Goal: Task Accomplishment & Management: Complete application form

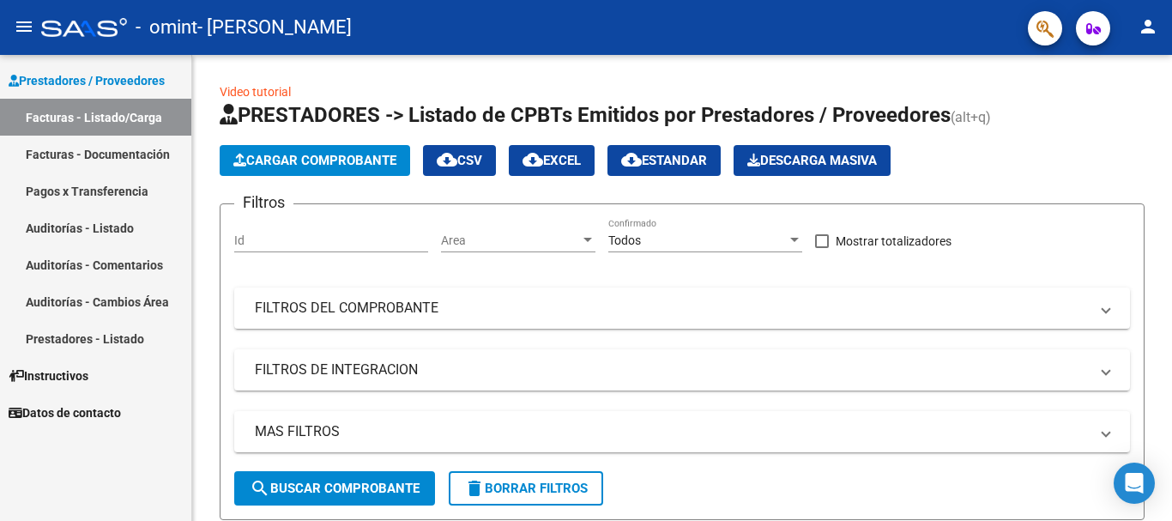
click at [52, 117] on link "Facturas - Listado/Carga" at bounding box center [95, 117] width 191 height 37
click at [292, 160] on span "Cargar Comprobante" at bounding box center [314, 160] width 163 height 15
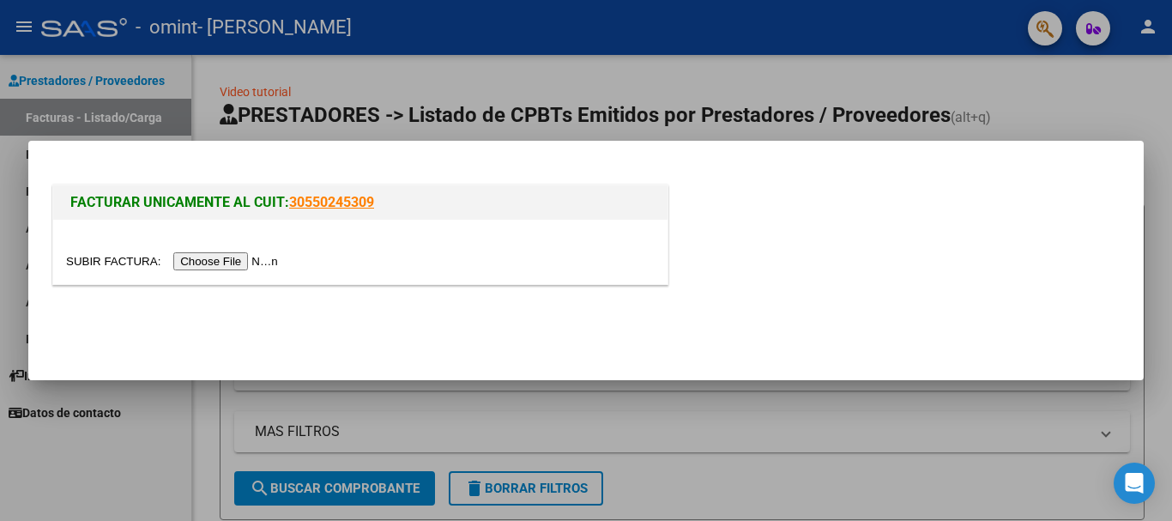
click at [237, 256] on input "file" at bounding box center [174, 261] width 217 height 18
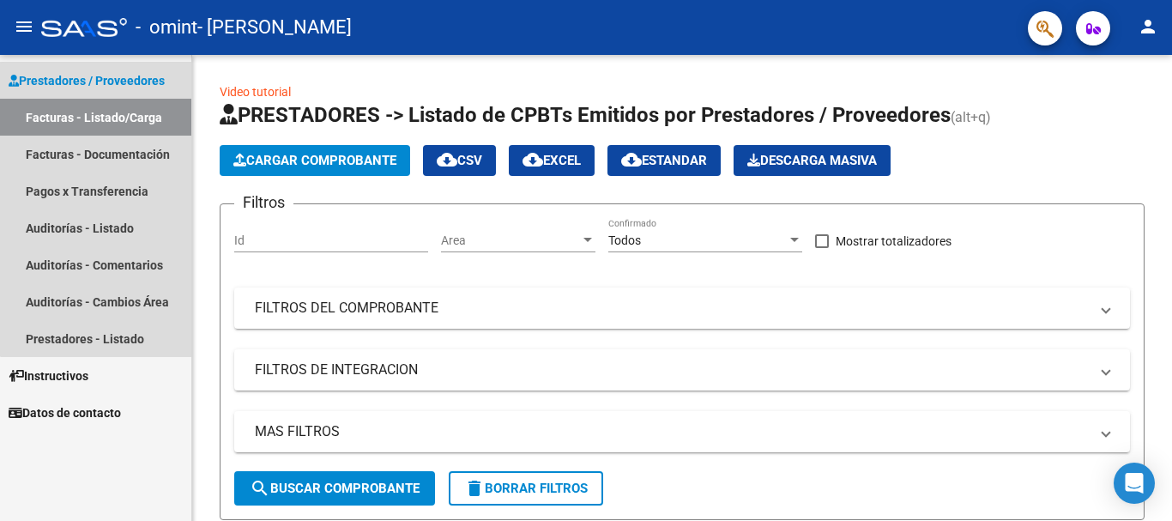
click at [117, 122] on link "Facturas - Listado/Carga" at bounding box center [95, 117] width 191 height 37
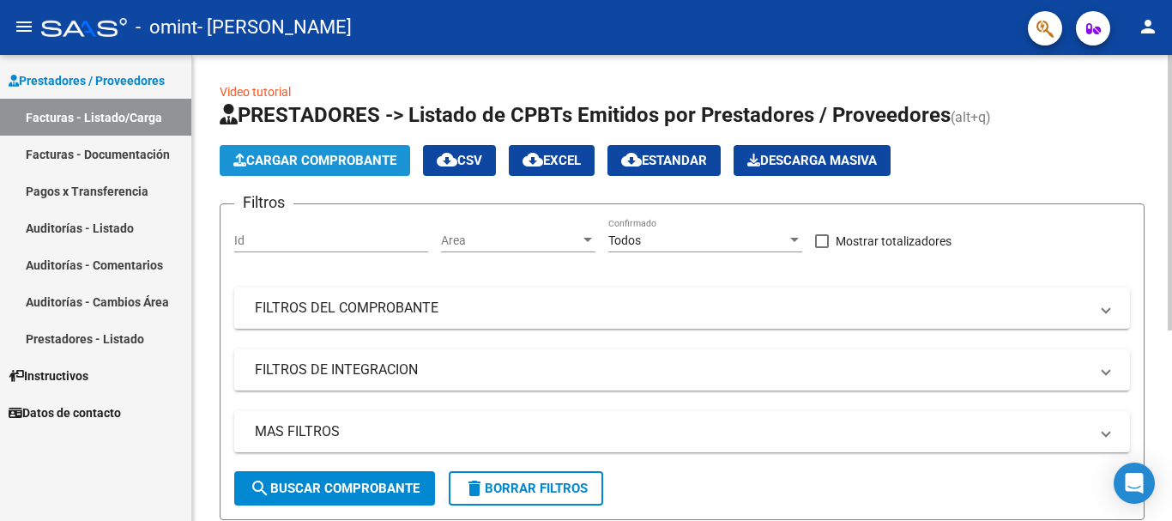
click at [317, 152] on button "Cargar Comprobante" at bounding box center [315, 160] width 190 height 31
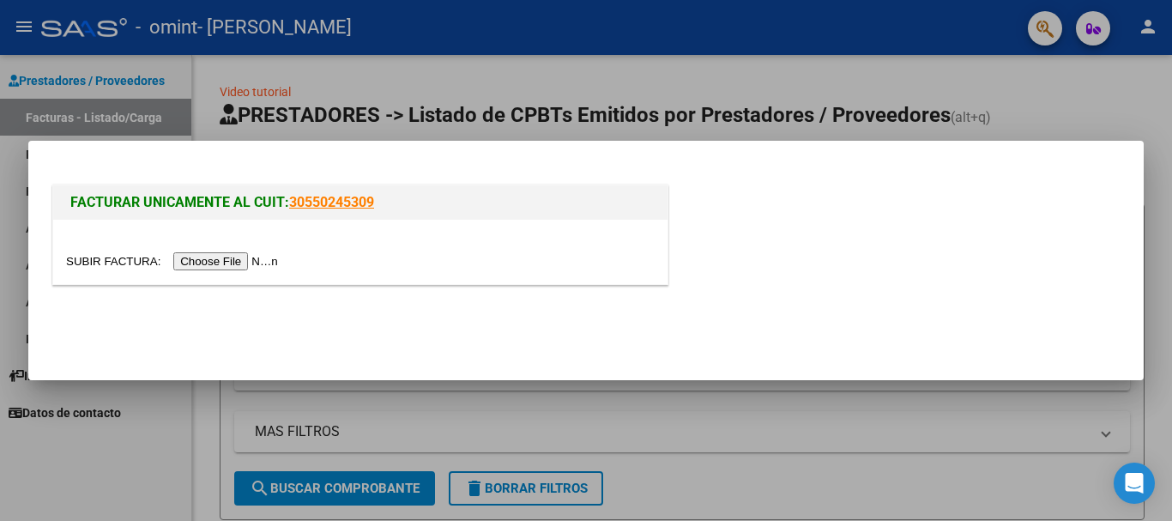
click at [256, 261] on input "file" at bounding box center [174, 261] width 217 height 18
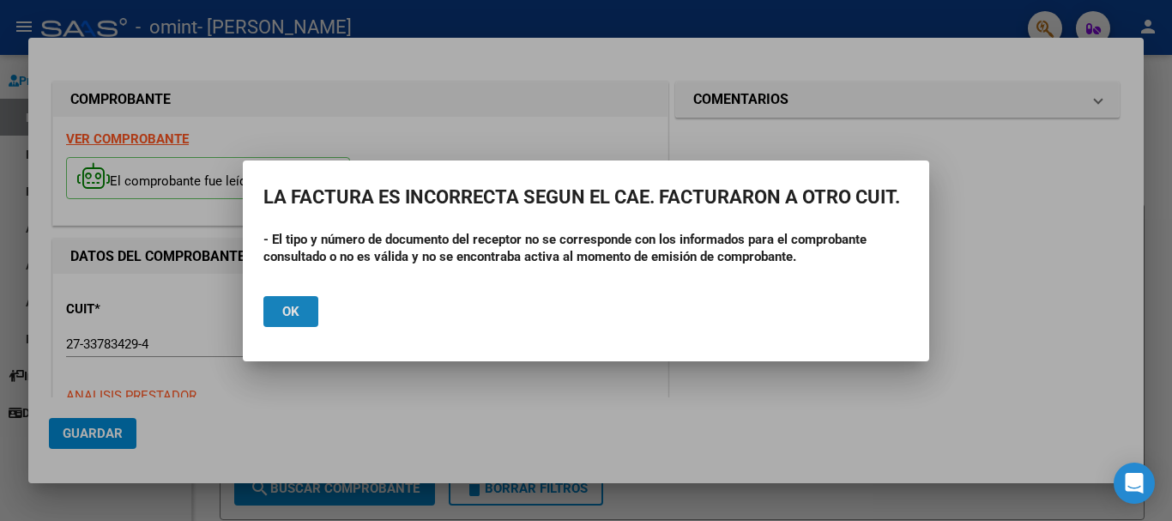
click at [296, 306] on span "Ok" at bounding box center [290, 311] width 17 height 15
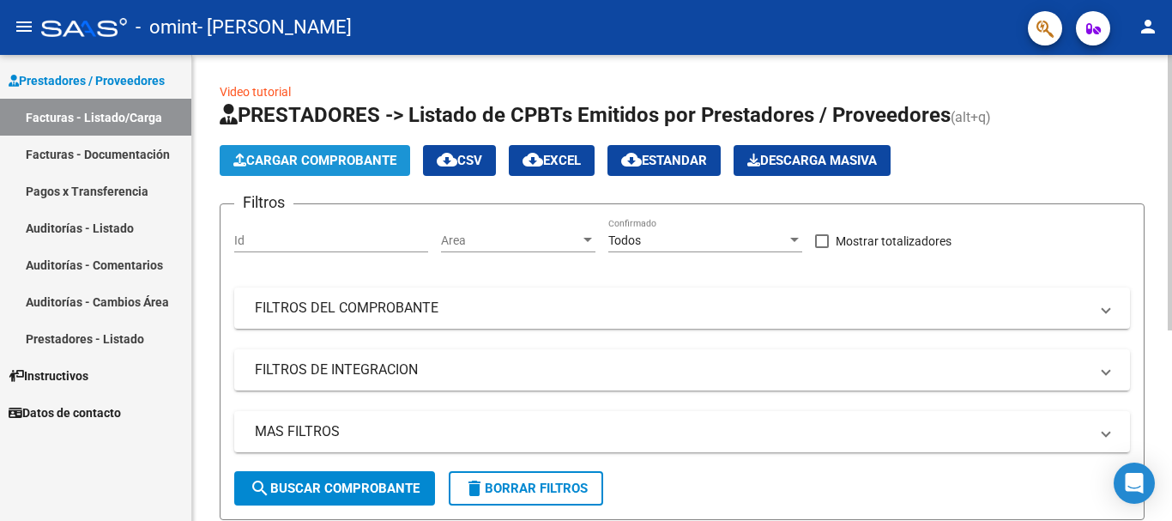
click at [329, 154] on span "Cargar Comprobante" at bounding box center [314, 160] width 163 height 15
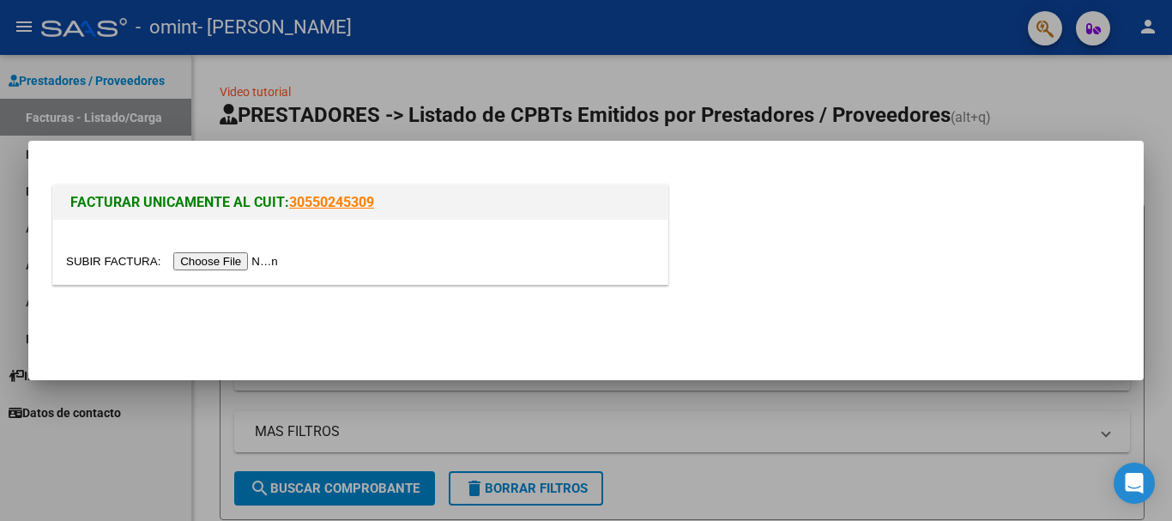
click at [268, 258] on input "file" at bounding box center [174, 261] width 217 height 18
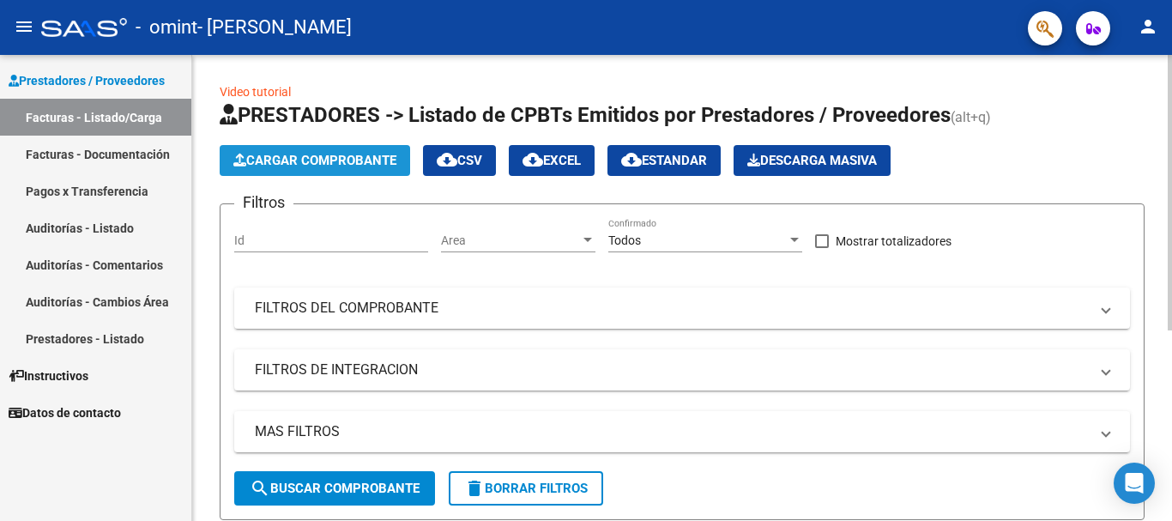
click at [310, 158] on span "Cargar Comprobante" at bounding box center [314, 160] width 163 height 15
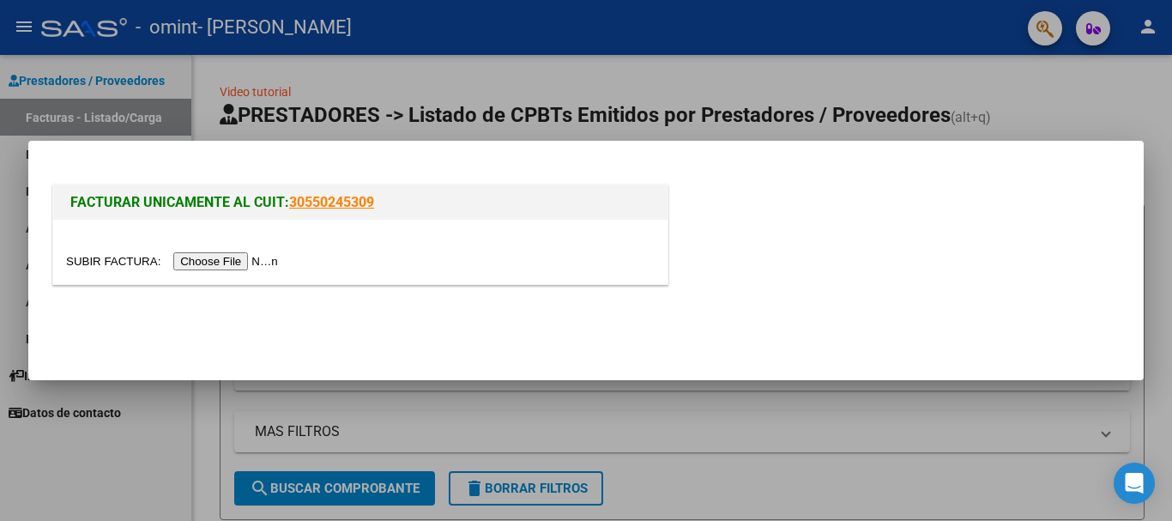
click at [261, 261] on input "file" at bounding box center [174, 261] width 217 height 18
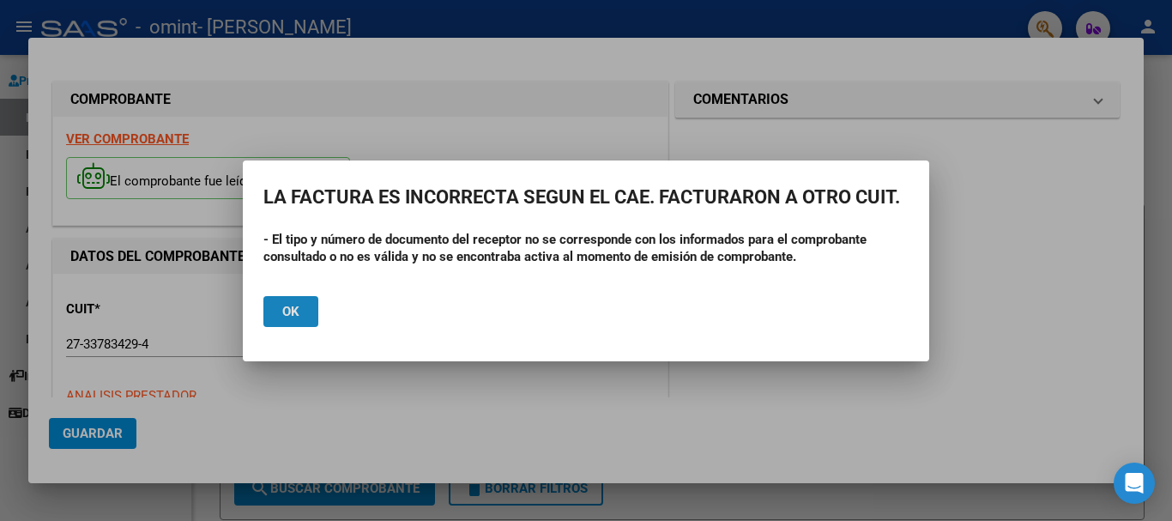
click at [303, 310] on button "Ok" at bounding box center [290, 311] width 55 height 31
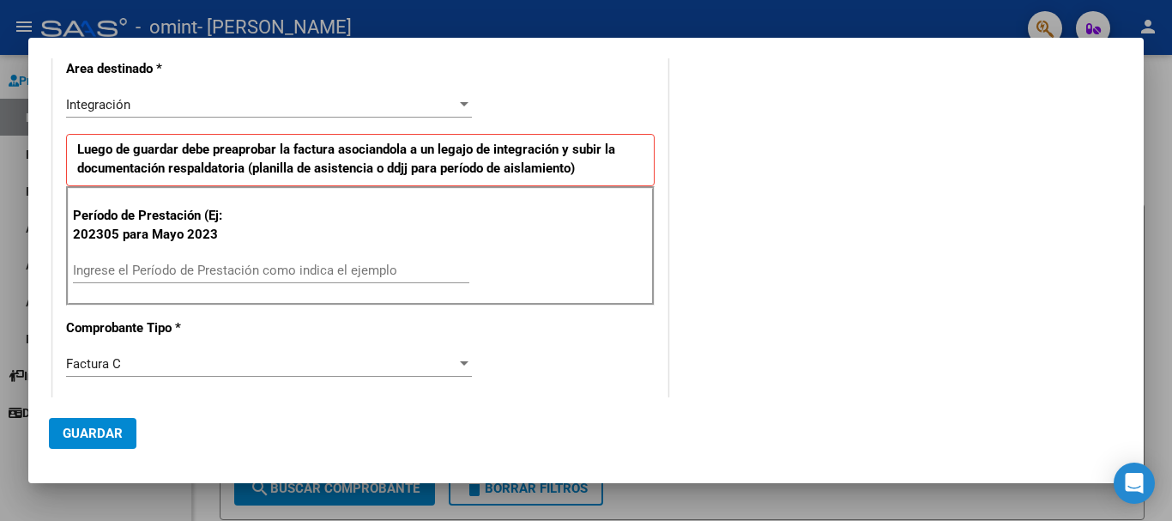
scroll to position [429, 0]
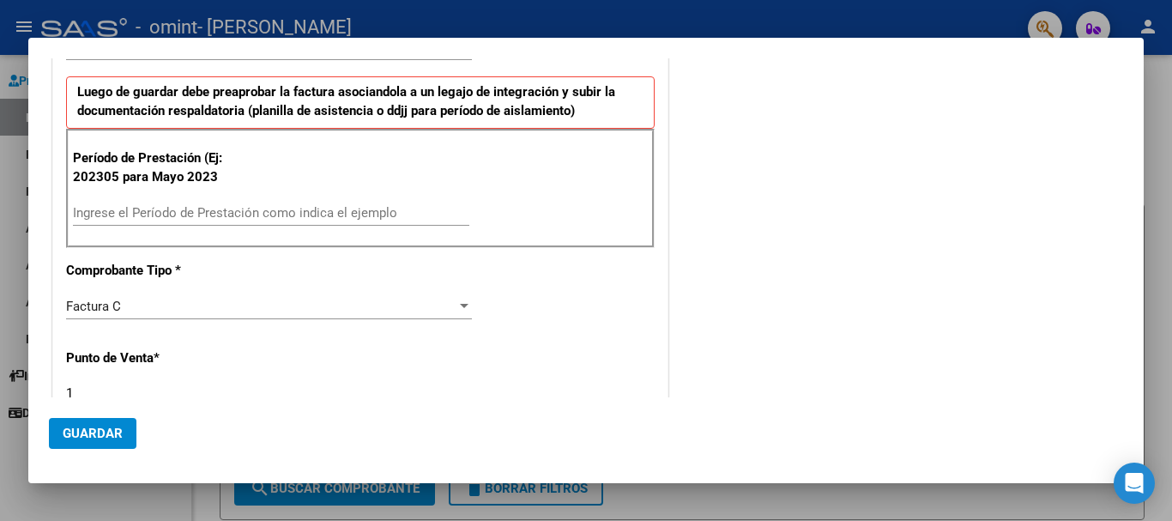
click at [120, 215] on input "Ingrese el Período de Prestación como indica el ejemplo" at bounding box center [271, 212] width 396 height 15
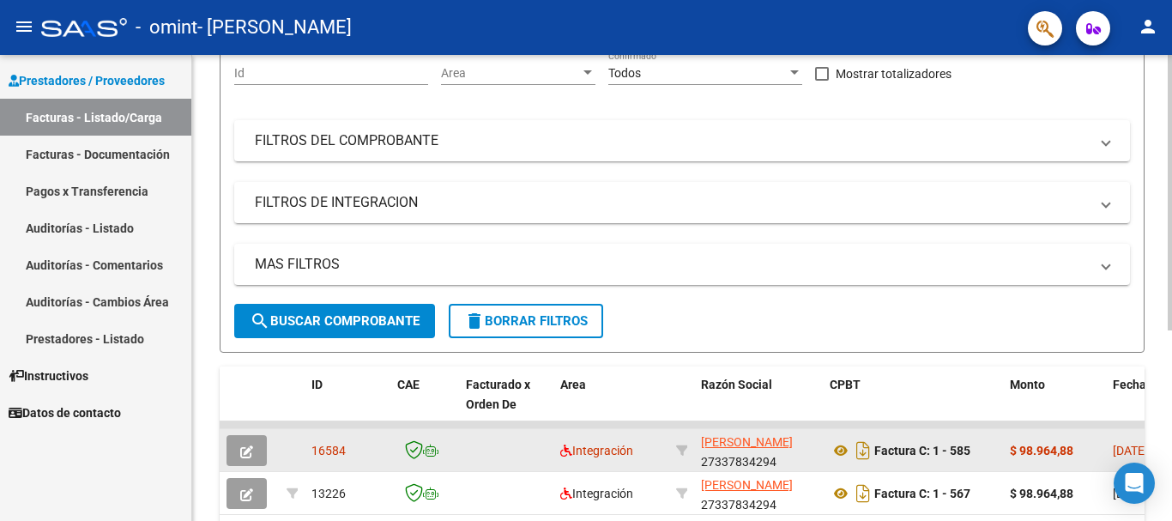
scroll to position [172, 0]
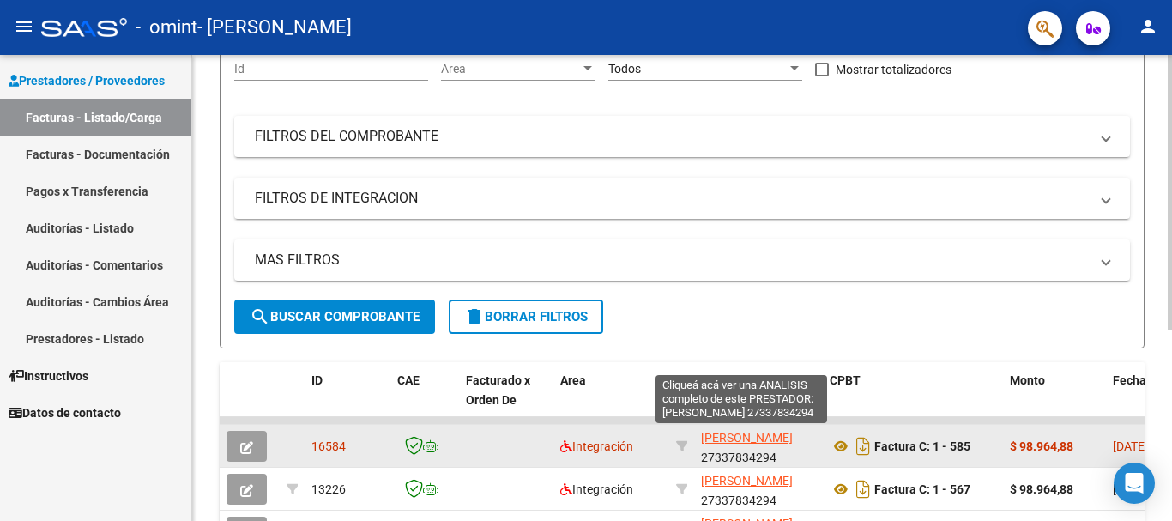
click at [738, 443] on span "[PERSON_NAME] [PERSON_NAME]" at bounding box center [747, 438] width 92 height 14
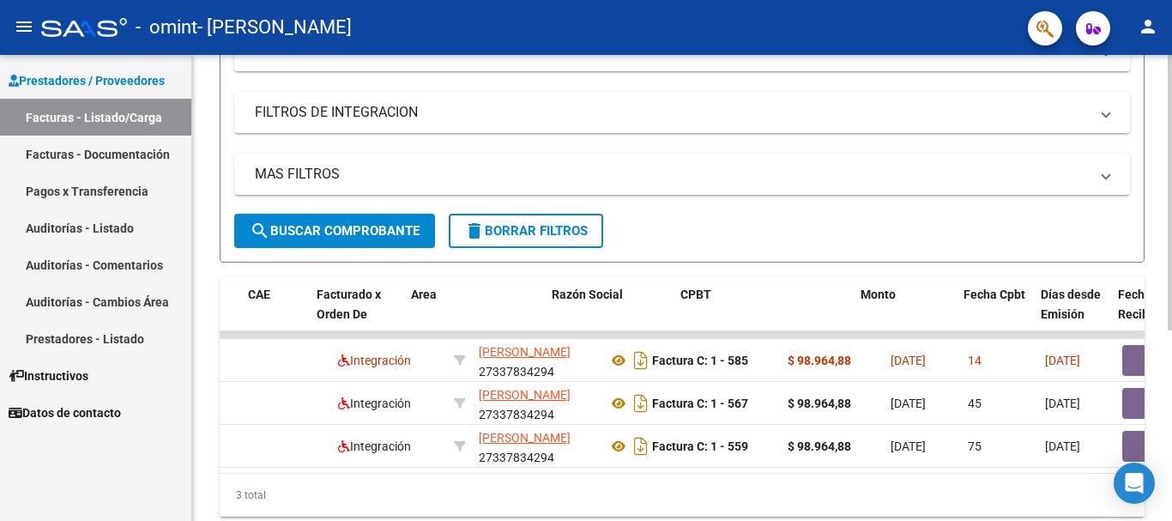
scroll to position [0, 0]
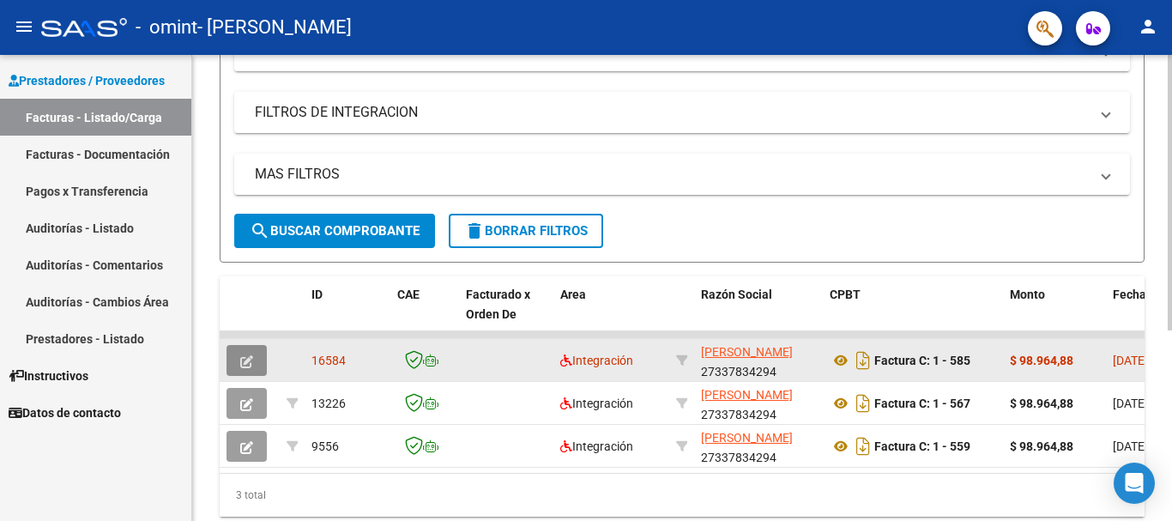
click at [244, 363] on icon "button" at bounding box center [246, 361] width 13 height 13
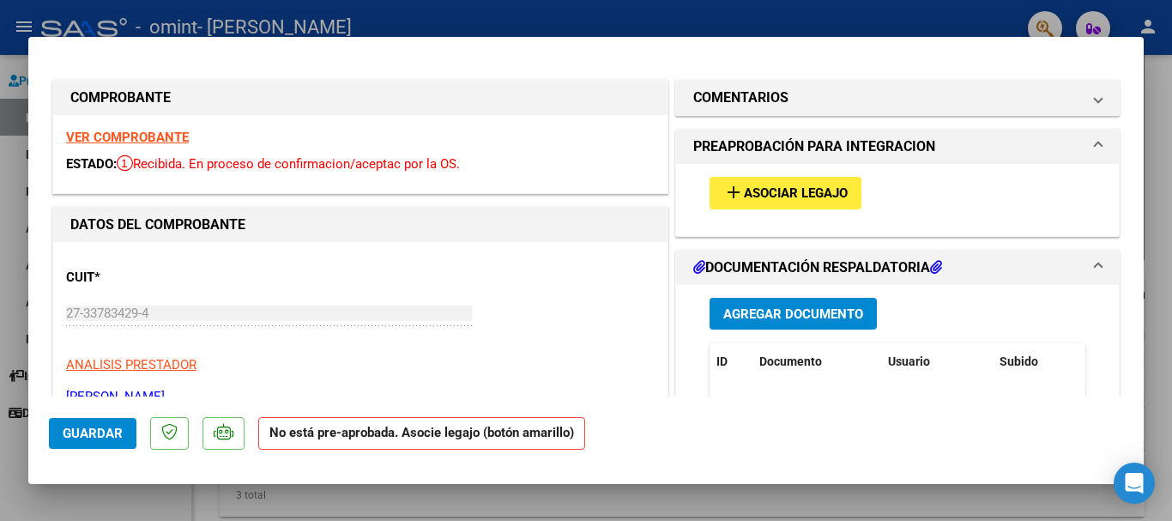
click at [799, 190] on span "Asociar Legajo" at bounding box center [796, 193] width 104 height 15
click at [794, 306] on span "Agregar Documento" at bounding box center [793, 313] width 140 height 15
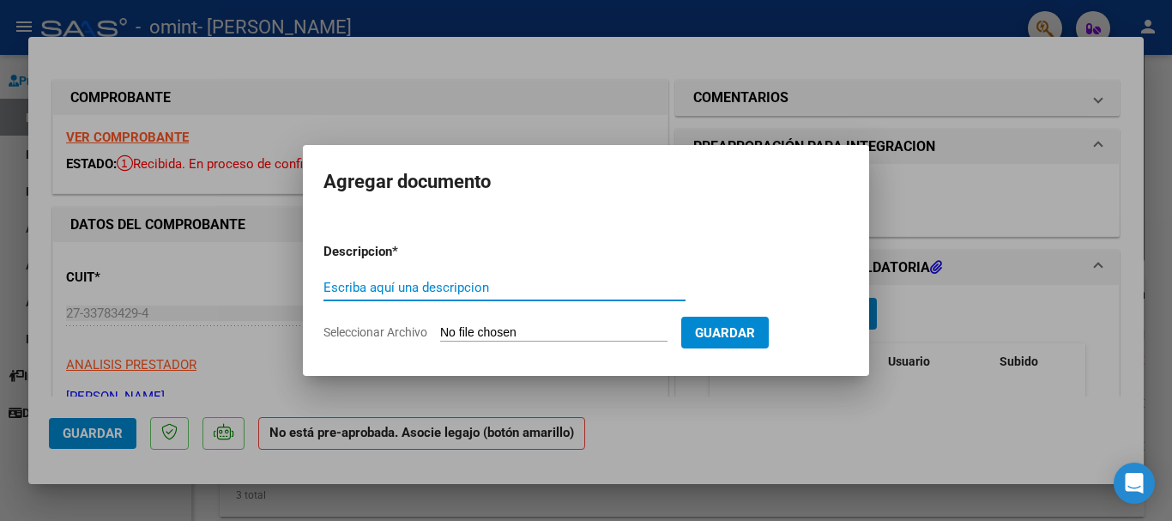
click at [363, 288] on input "Escriba aquí una descripcion" at bounding box center [504, 287] width 362 height 15
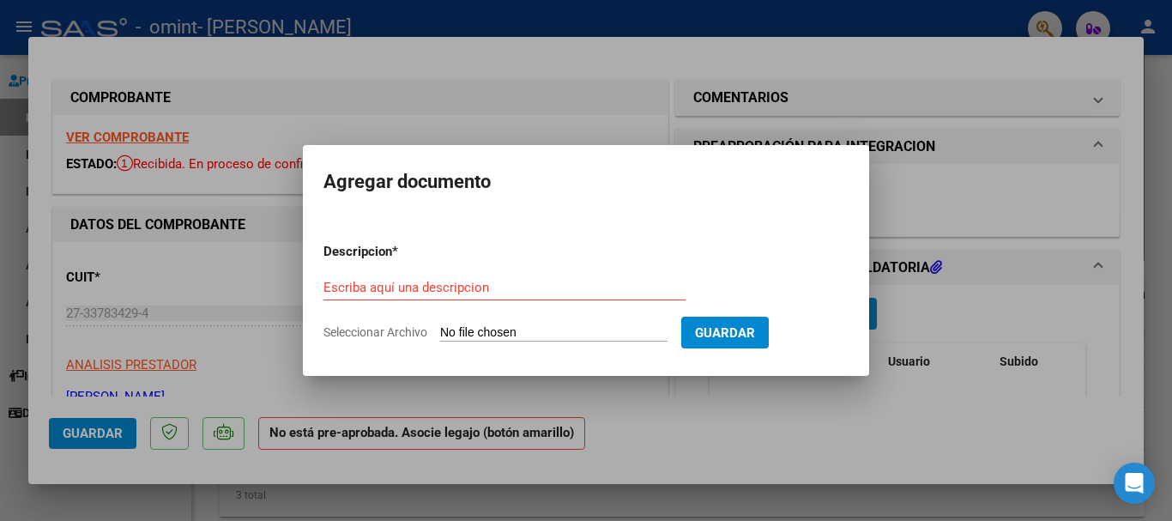
click at [503, 328] on input "Seleccionar Archivo" at bounding box center [553, 333] width 227 height 16
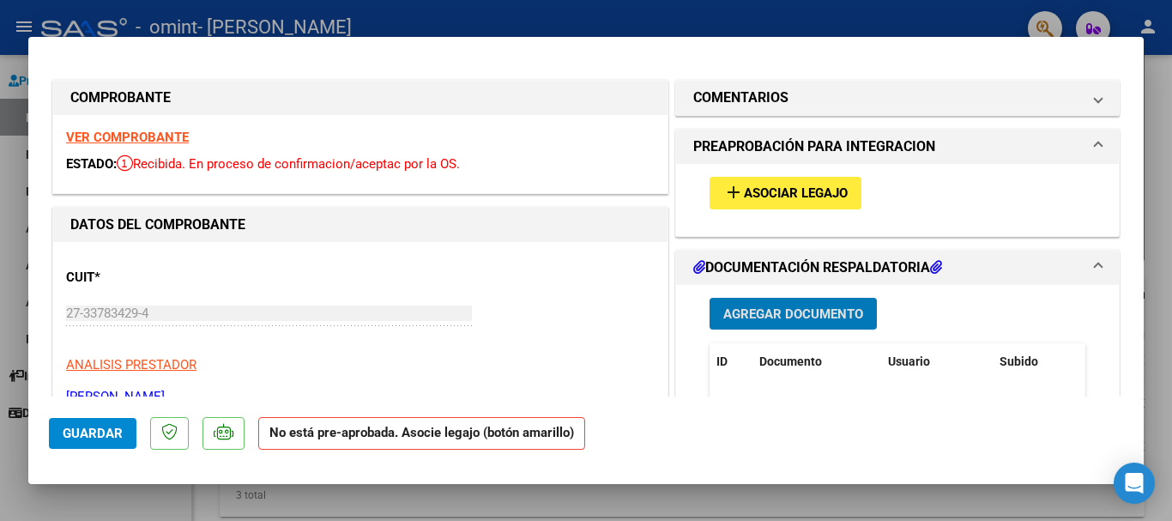
type input "$ 0,00"
